Goal: Check status: Check status

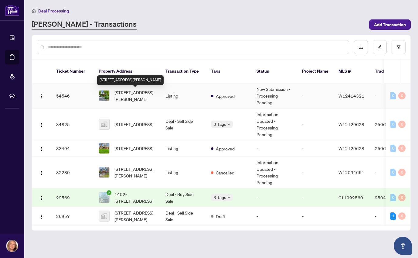
click at [117, 98] on span "[STREET_ADDRESS][PERSON_NAME]" at bounding box center [135, 95] width 41 height 13
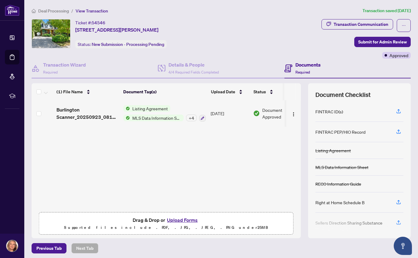
scroll to position [45, 0]
